Goal: Transaction & Acquisition: Obtain resource

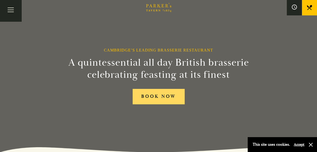
click at [145, 101] on link "BOOK NOW" at bounding box center [159, 96] width 52 height 15
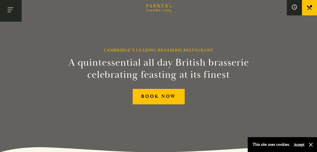
click at [6, 5] on button "Toggle navigation" at bounding box center [10, 10] width 21 height 21
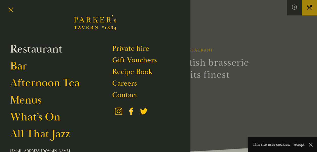
click at [31, 48] on link "Restaurant" at bounding box center [36, 49] width 52 height 14
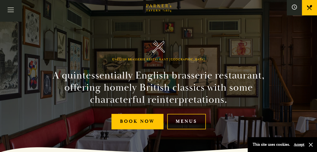
click at [194, 125] on link "Menus" at bounding box center [186, 121] width 39 height 15
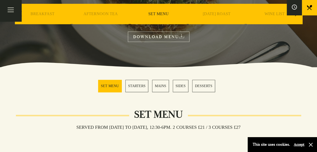
scroll to position [86, 0]
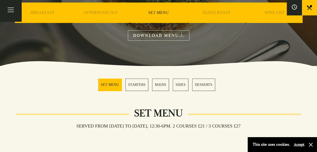
click at [161, 84] on link "MAINS" at bounding box center [160, 84] width 17 height 12
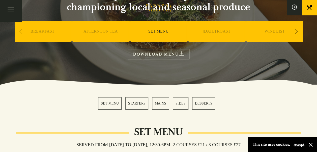
scroll to position [65, 0]
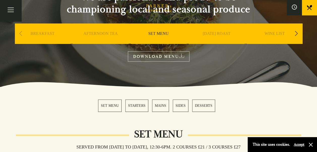
click at [297, 35] on div "Next slide" at bounding box center [296, 33] width 7 height 11
click at [215, 37] on link "A LA CARTE" at bounding box center [216, 41] width 23 height 20
click at [111, 111] on link "SET MENU" at bounding box center [109, 105] width 23 height 12
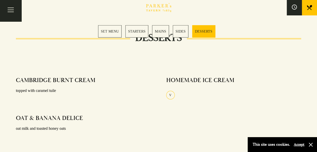
scroll to position [645, 0]
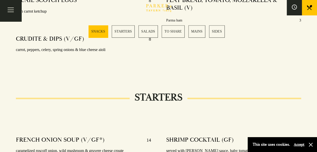
scroll to position [278, 0]
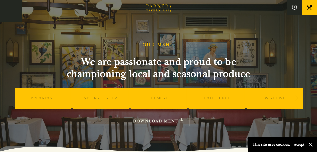
click at [146, 121] on link "DOWNLOAD MENU" at bounding box center [159, 121] width 62 height 10
